Goal: Transaction & Acquisition: Purchase product/service

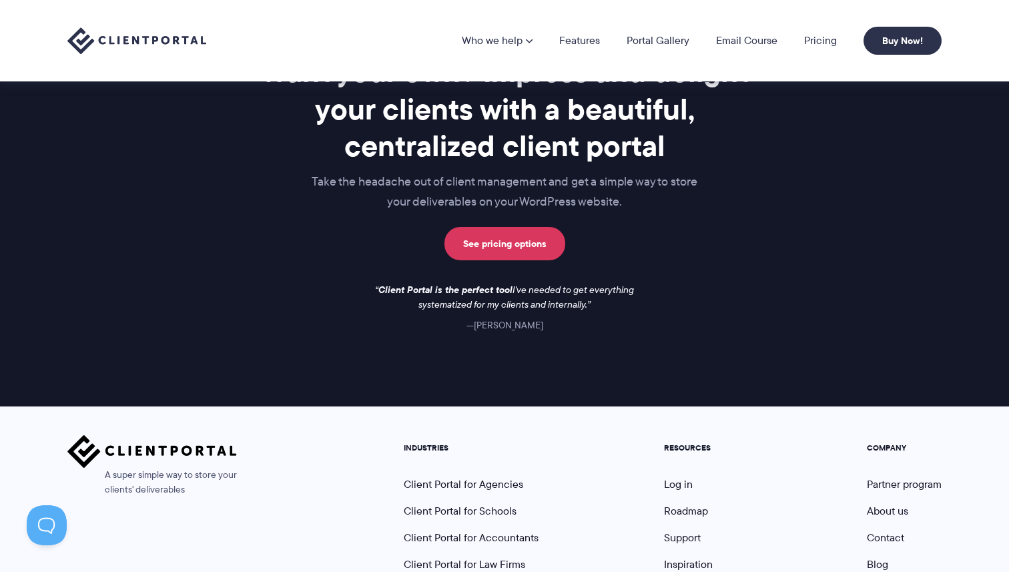
scroll to position [1976, 0]
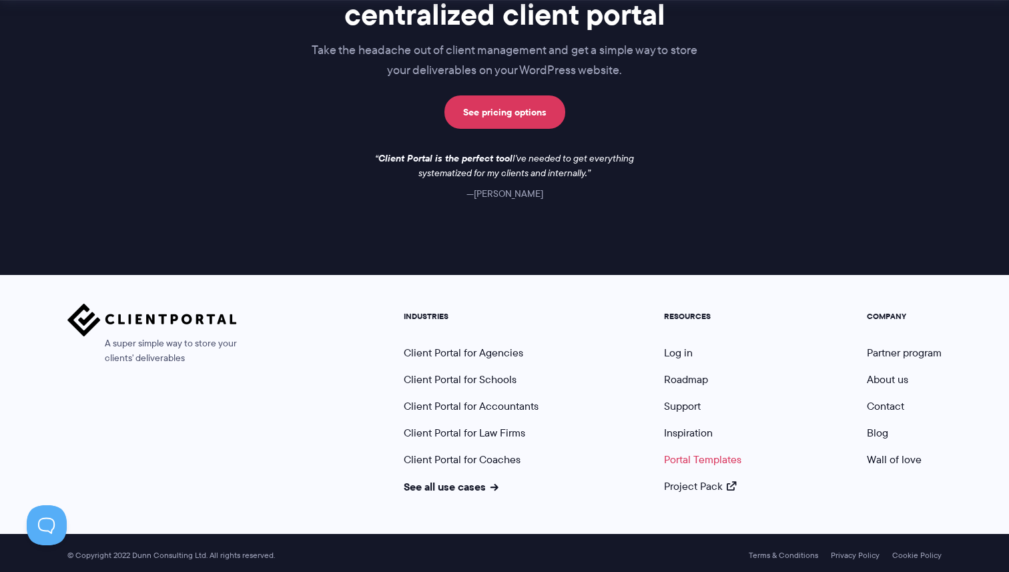
click at [674, 453] on link "Portal Templates" at bounding box center [702, 459] width 77 height 15
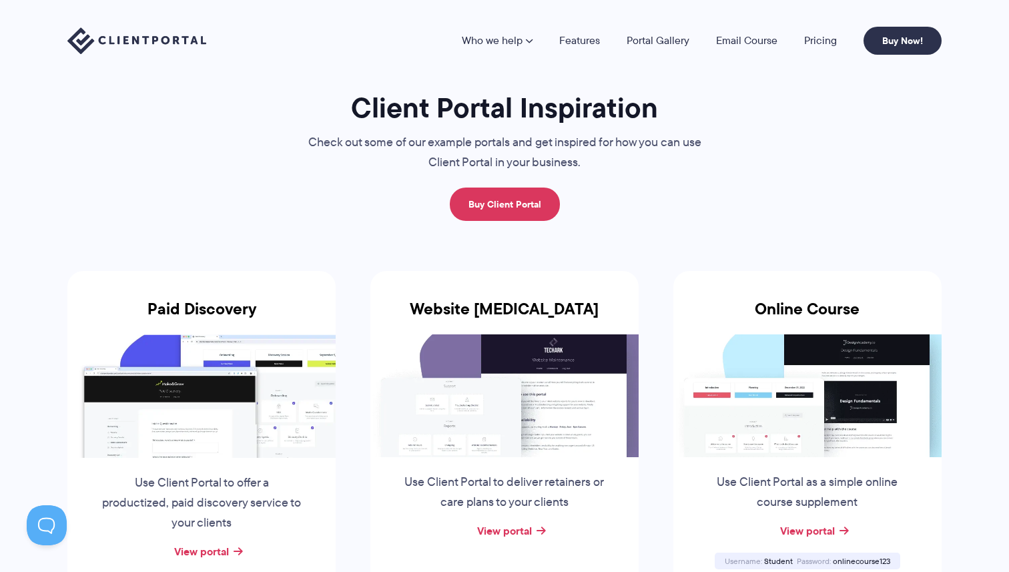
scroll to position [0, 0]
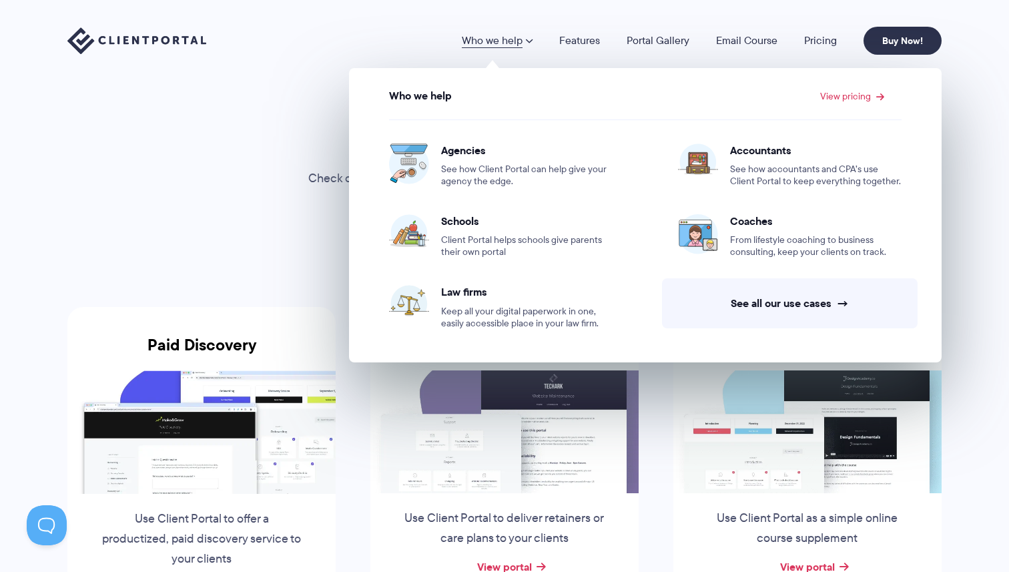
click at [895, 45] on link "Buy Now!" at bounding box center [903, 41] width 78 height 28
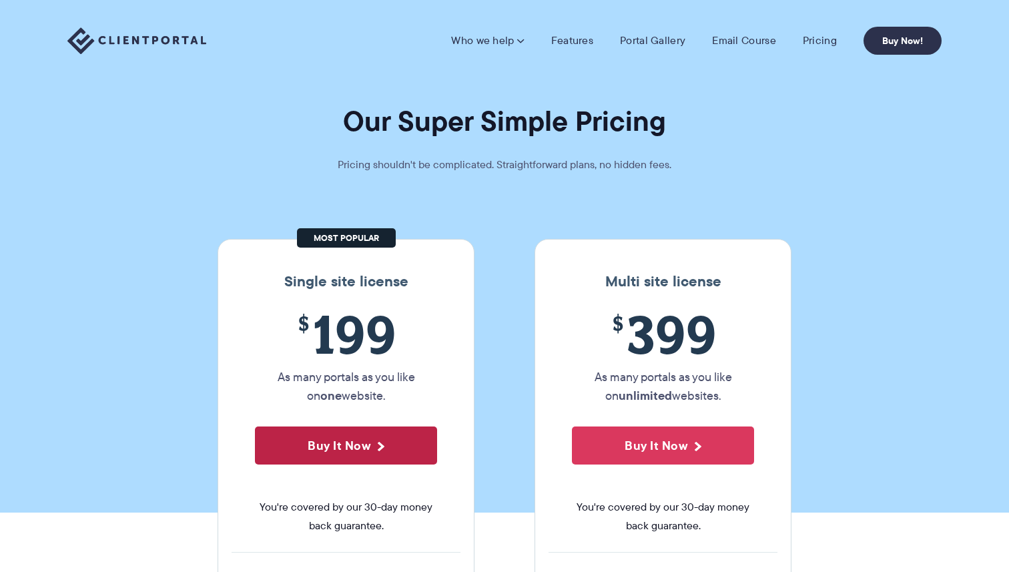
click at [338, 436] on button "Buy It Now" at bounding box center [346, 446] width 182 height 38
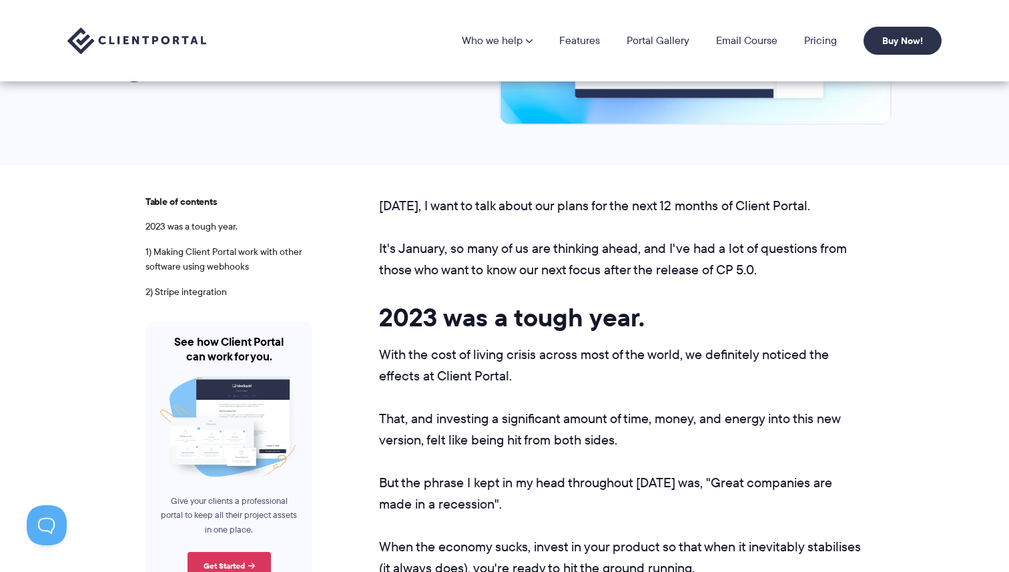
scroll to position [232, 0]
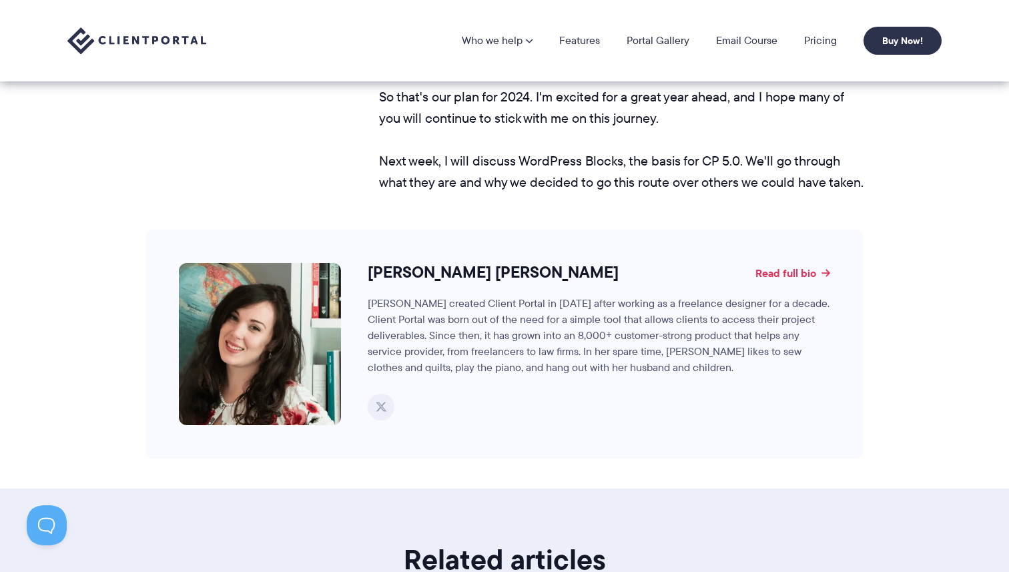
scroll to position [2374, 0]
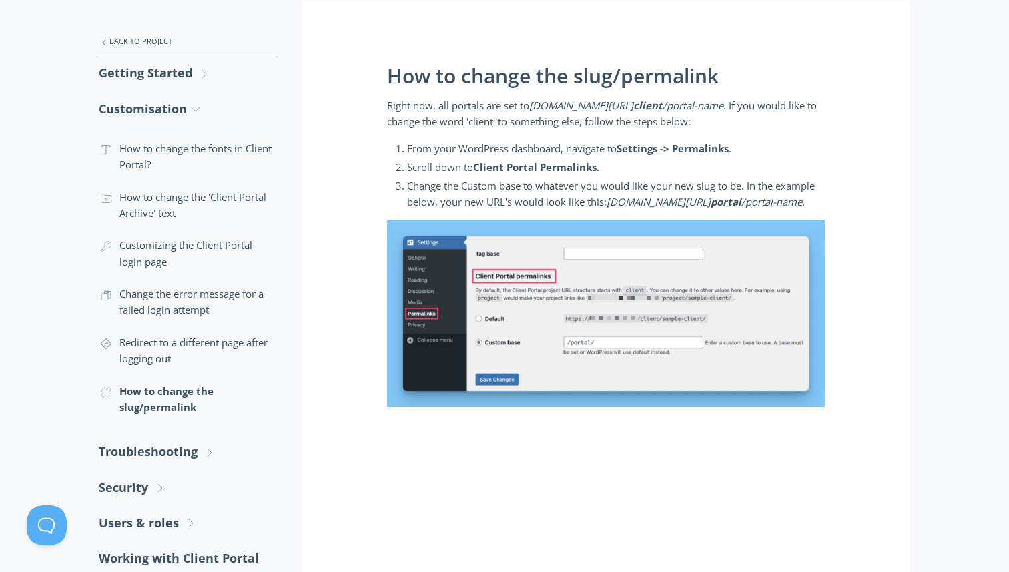
scroll to position [224, 0]
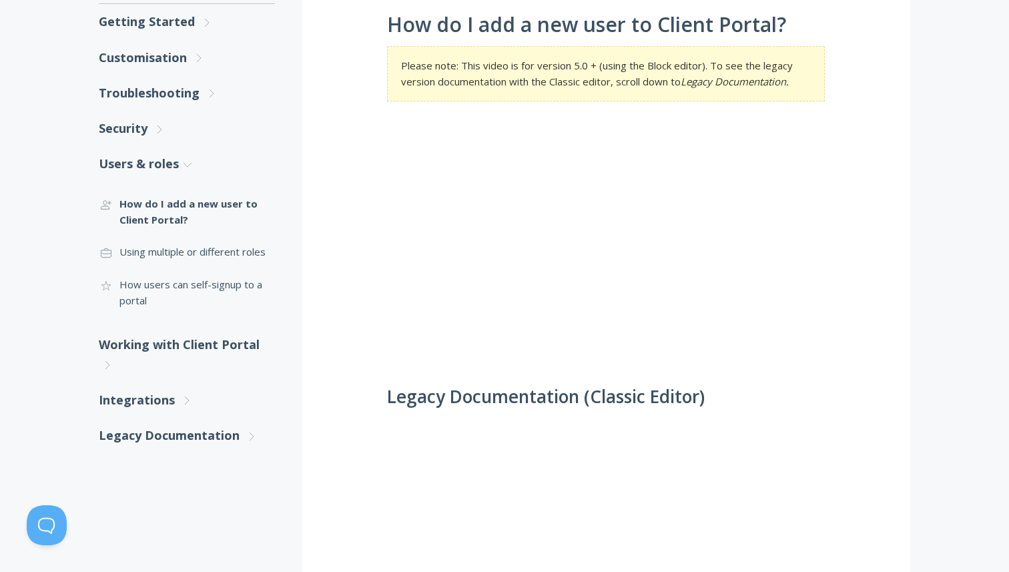
scroll to position [318, 0]
